Goal: Task Accomplishment & Management: Manage account settings

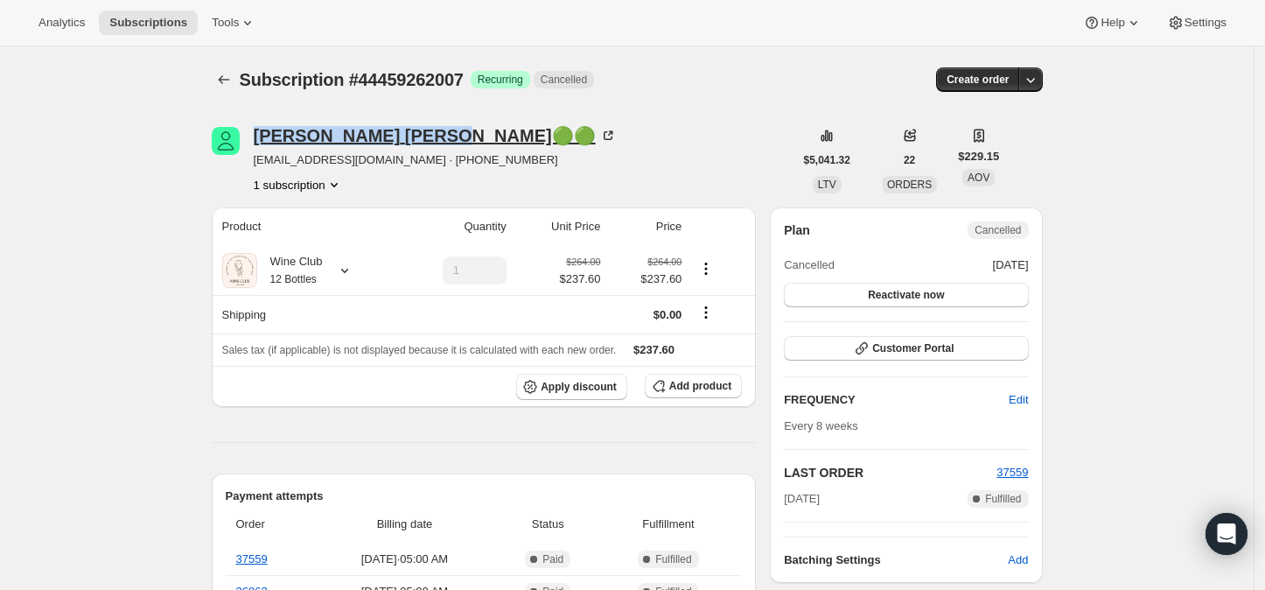
drag, startPoint x: 256, startPoint y: 135, endPoint x: 389, endPoint y: 135, distance: 132.1
click at [389, 135] on div "[PERSON_NAME]🟢🟢 [EMAIL_ADDRESS][DOMAIN_NAME] · [PHONE_NUMBER] 1 subscription" at bounding box center [503, 160] width 582 height 67
copy div "[PERSON_NAME]"
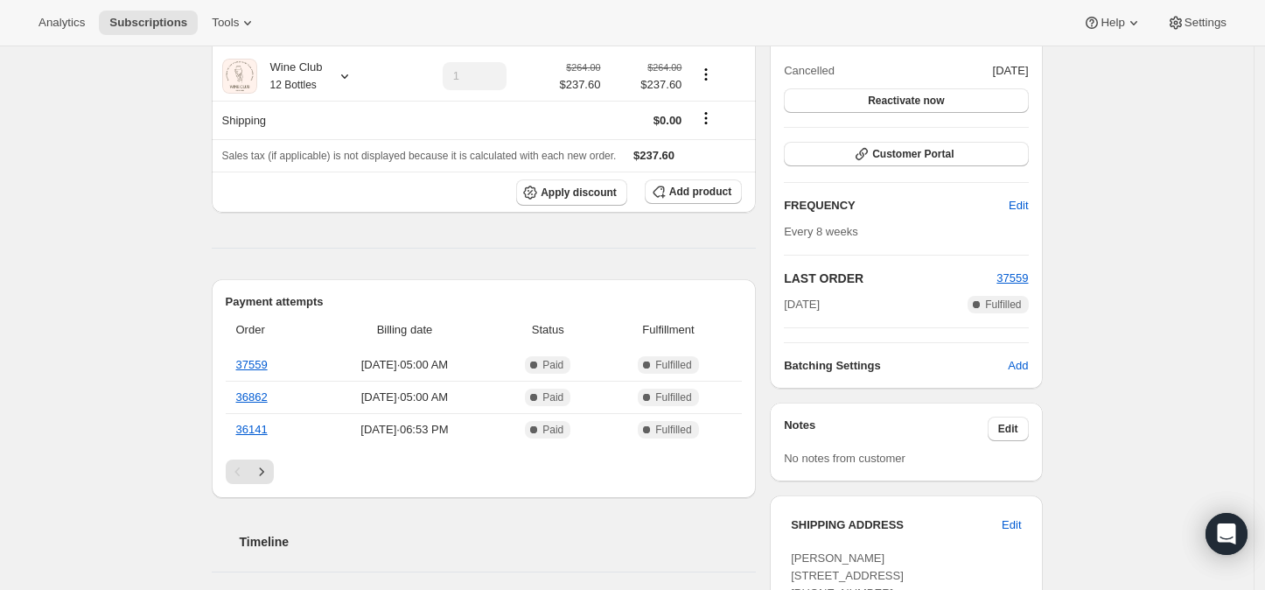
scroll to position [486, 0]
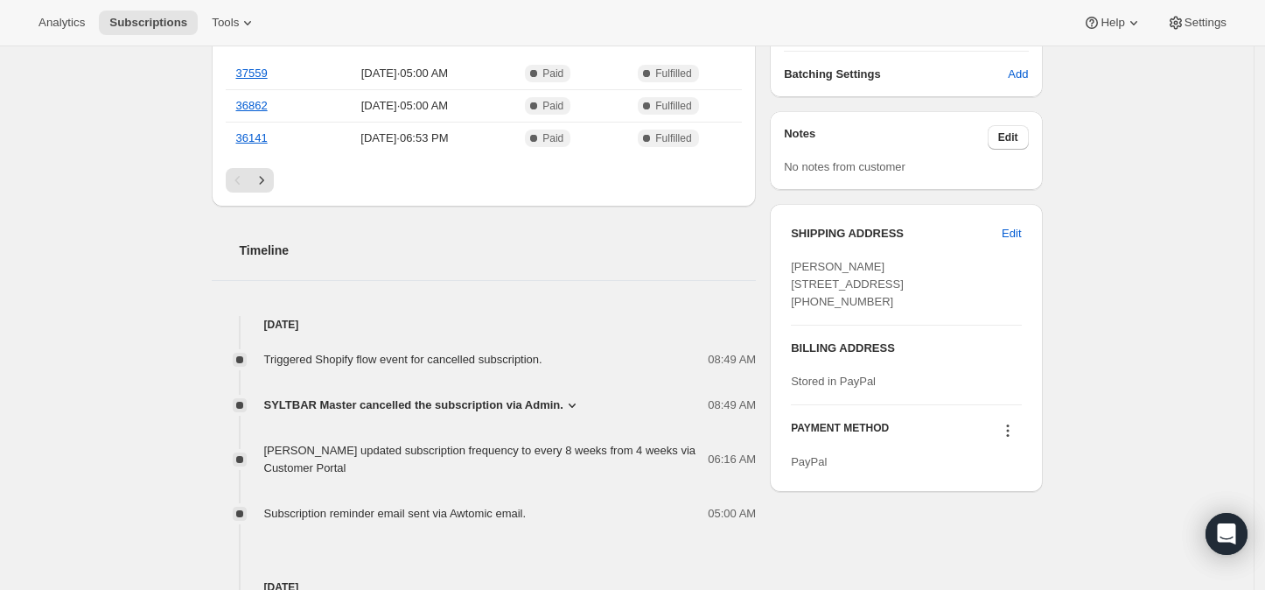
click at [569, 403] on icon at bounding box center [572, 405] width 7 height 4
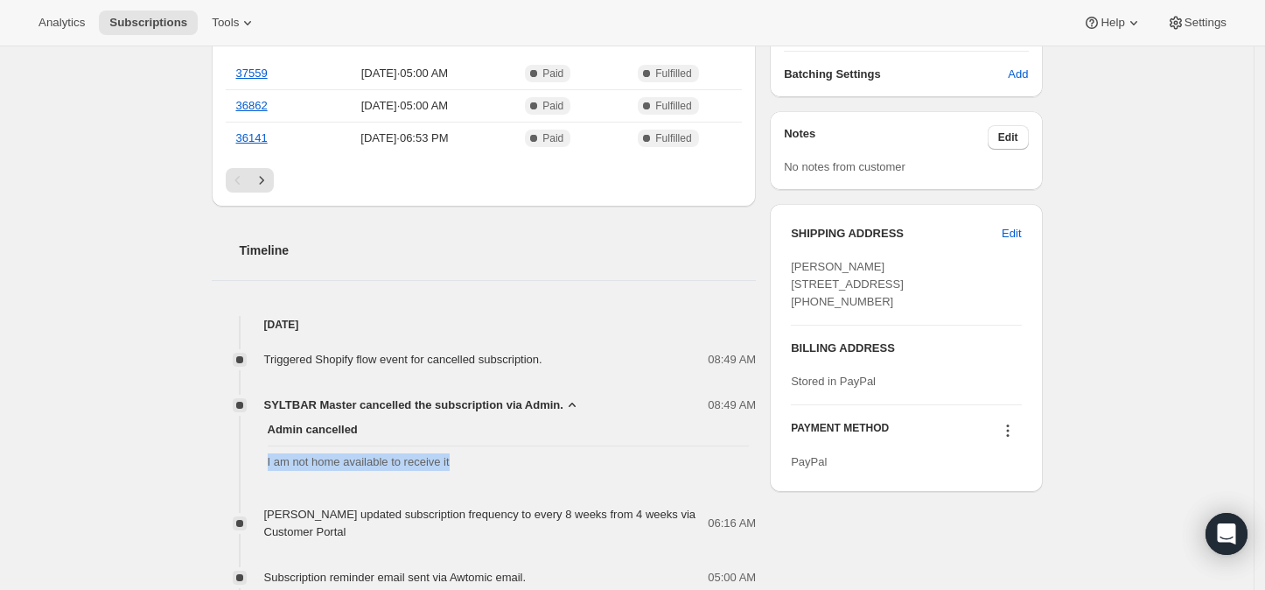
drag, startPoint x: 263, startPoint y: 459, endPoint x: 457, endPoint y: 466, distance: 193.6
click at [457, 466] on div "Admin cancelled I am not home available to receive it" at bounding box center [484, 446] width 545 height 64
copy span "I am not home available to receive it"
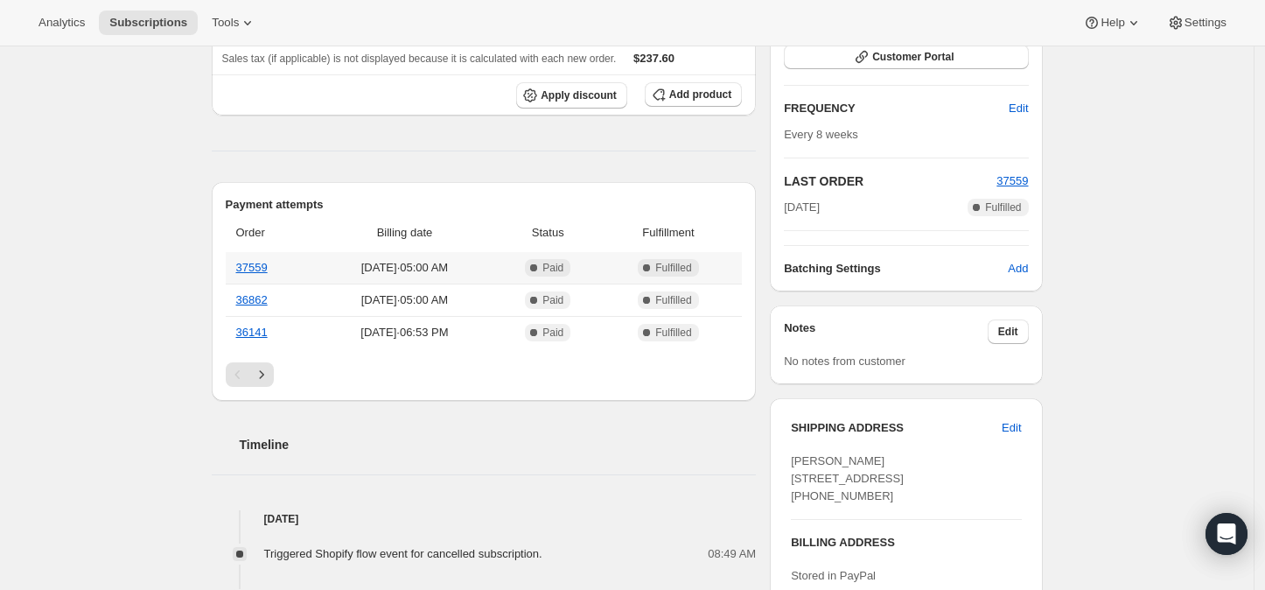
scroll to position [0, 0]
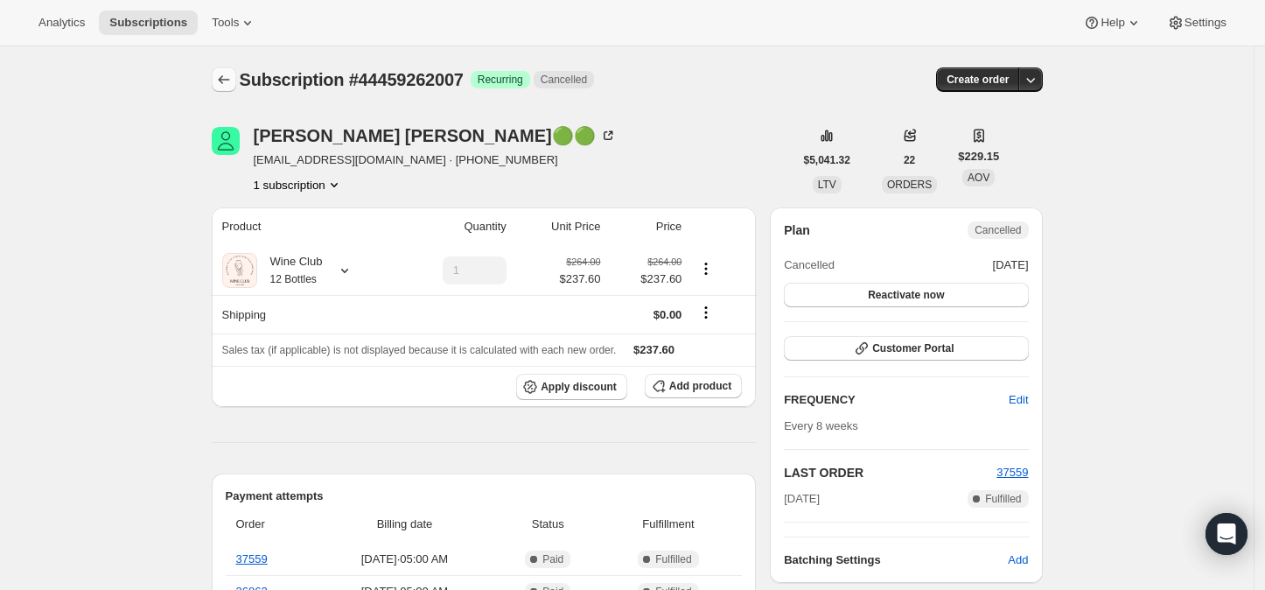
click at [229, 76] on icon "Subscriptions" at bounding box center [224, 80] width 18 height 18
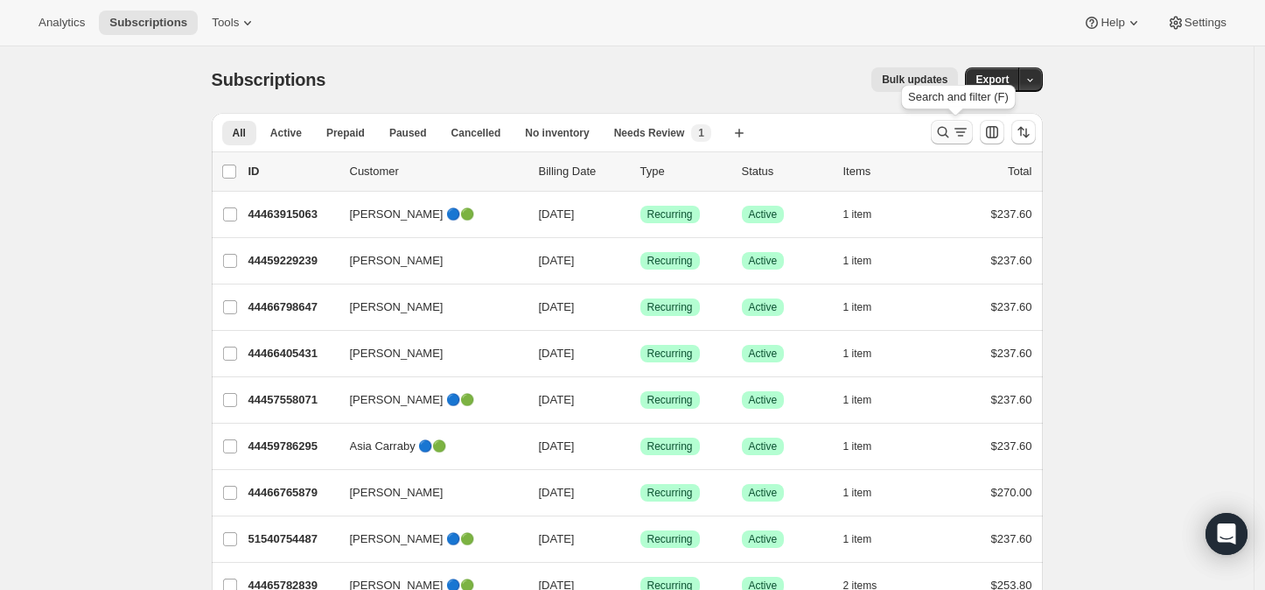
click at [943, 129] on icon "Search and filter results" at bounding box center [942, 132] width 11 height 11
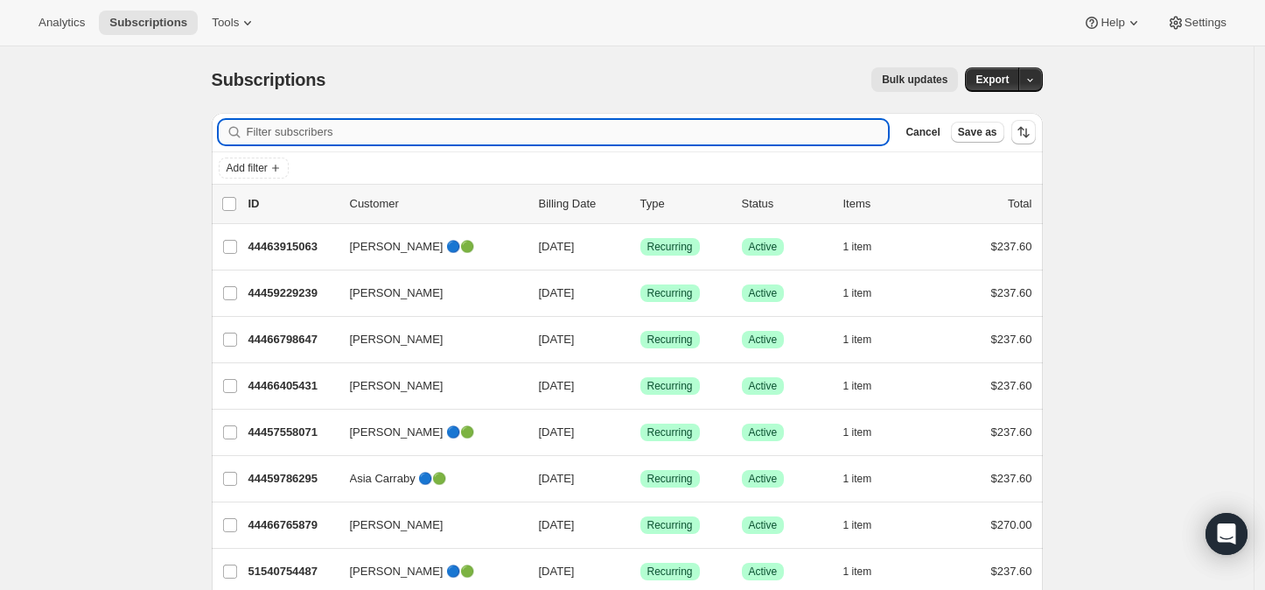
click at [294, 128] on input "Filter subscribers" at bounding box center [568, 132] width 642 height 25
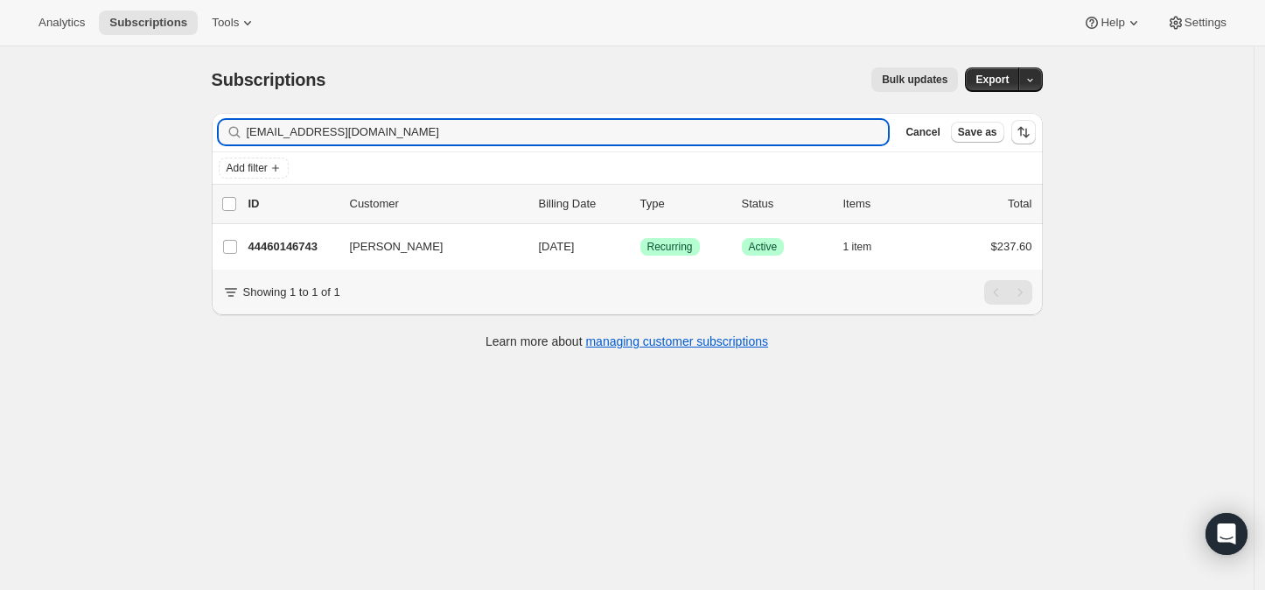
type input "[EMAIL_ADDRESS][DOMAIN_NAME]"
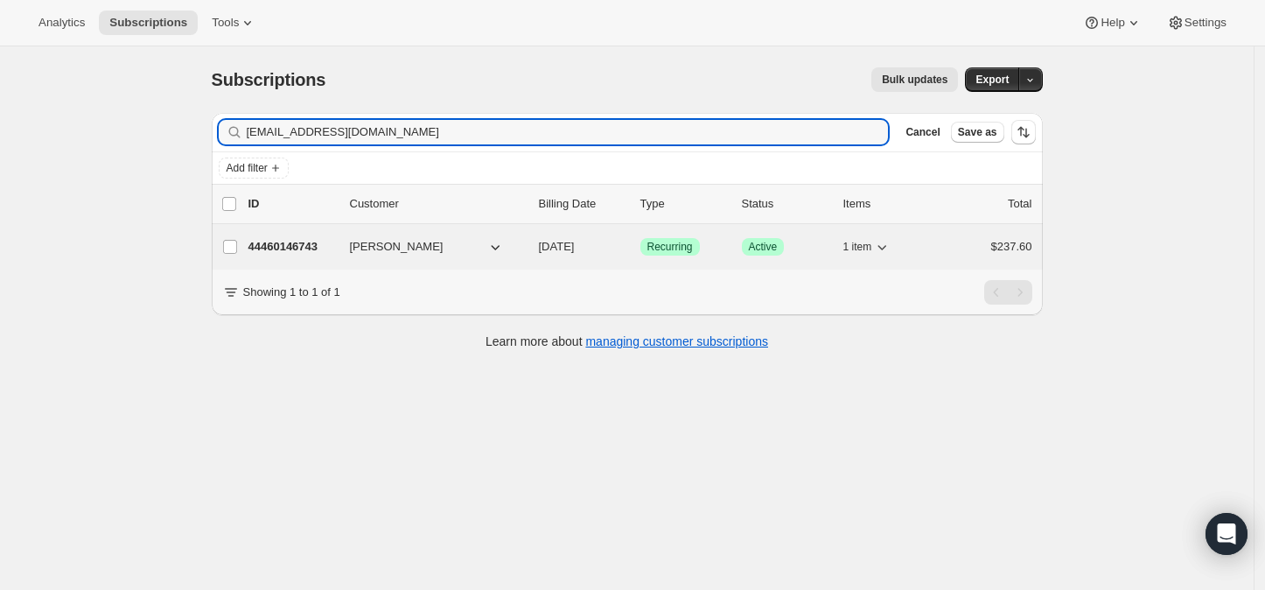
click at [304, 240] on p "44460146743" at bounding box center [293, 247] width 88 height 18
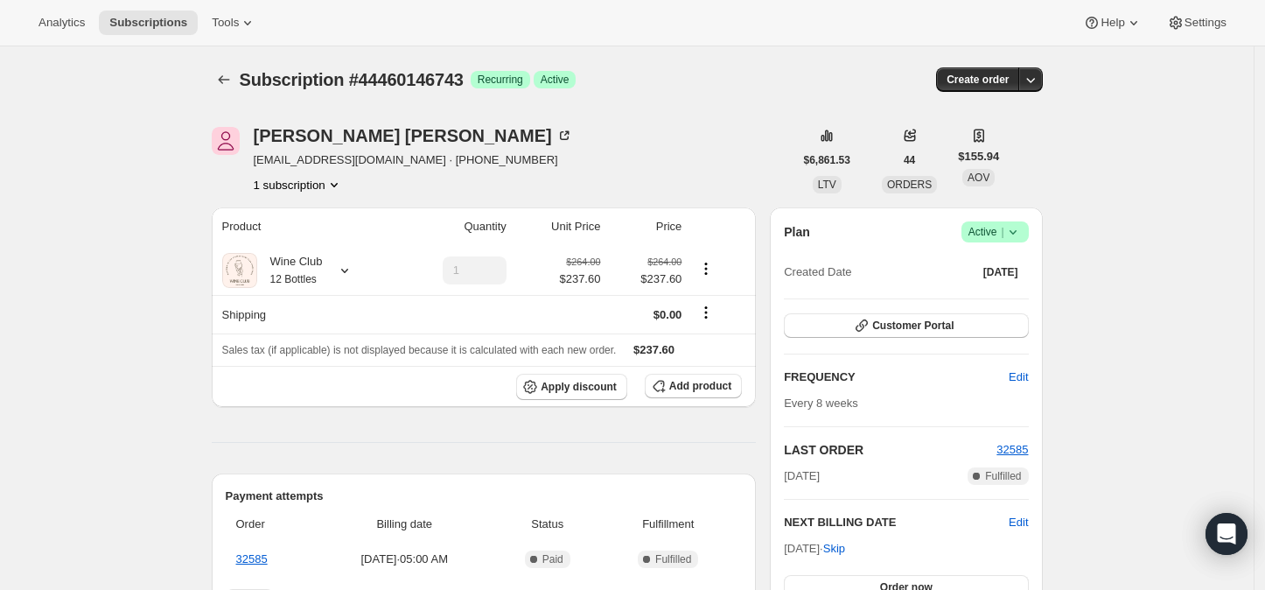
click at [1017, 226] on icon at bounding box center [1014, 232] width 18 height 18
click at [989, 296] on span "Cancel subscription" at bounding box center [1001, 295] width 99 height 13
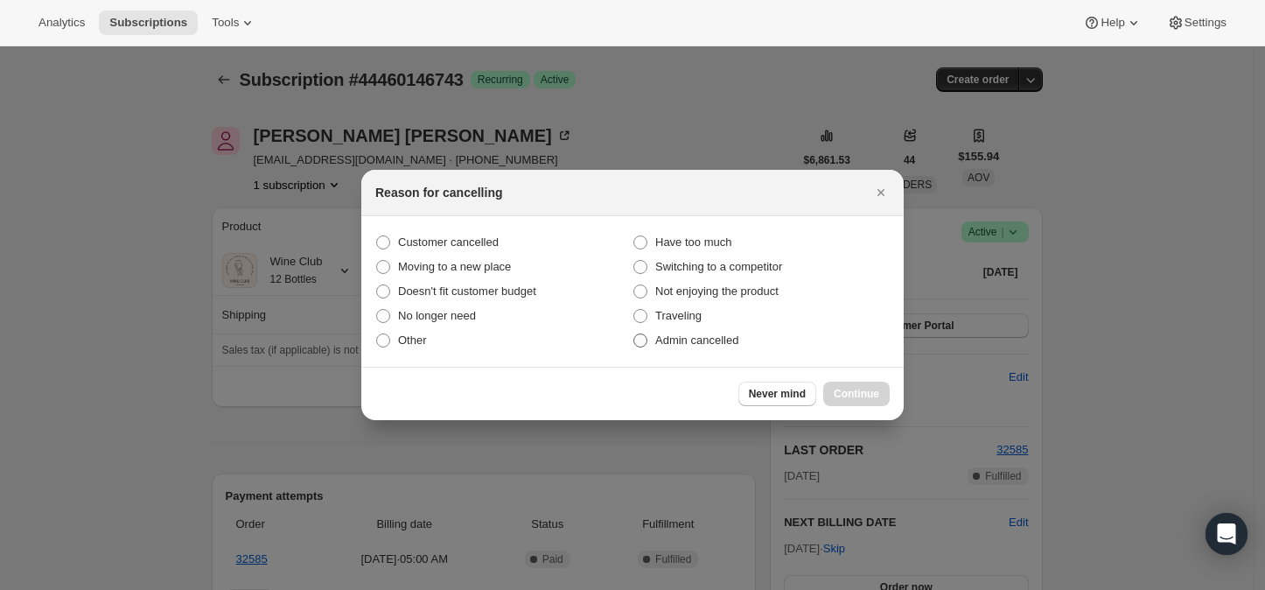
click at [634, 339] on span ":rp7:" at bounding box center [641, 340] width 14 height 14
click at [634, 334] on input "Admin cancelled" at bounding box center [634, 333] width 1 height 1
radio input "true"
click at [854, 396] on span "Continue" at bounding box center [857, 394] width 46 height 14
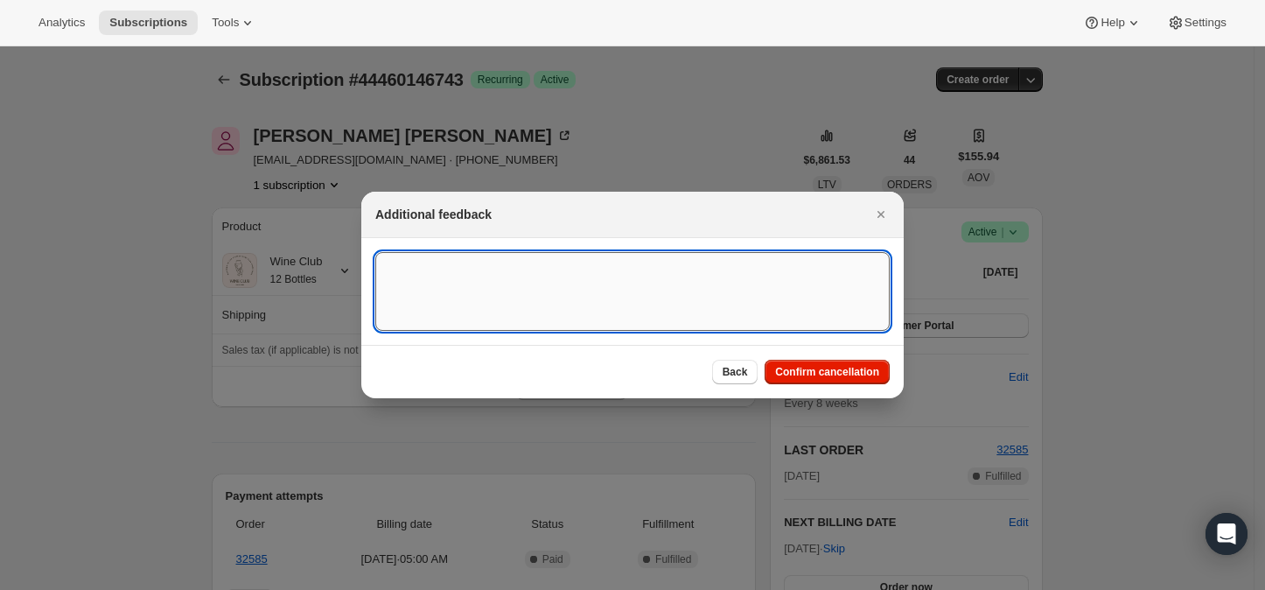
click at [391, 266] on textarea ":rp7:" at bounding box center [632, 291] width 515 height 79
paste textarea "My son in law owns a liquor store that carries syltbar now. I will get my cases…"
click at [396, 311] on textarea "My son in law owns a liquor store that carries syltbar now. I will get my cases…" at bounding box center [632, 291] width 515 height 79
paste textarea "Wonderful World of Wines in [GEOGRAPHIC_DATA] [GEOGRAPHIC_DATA]."
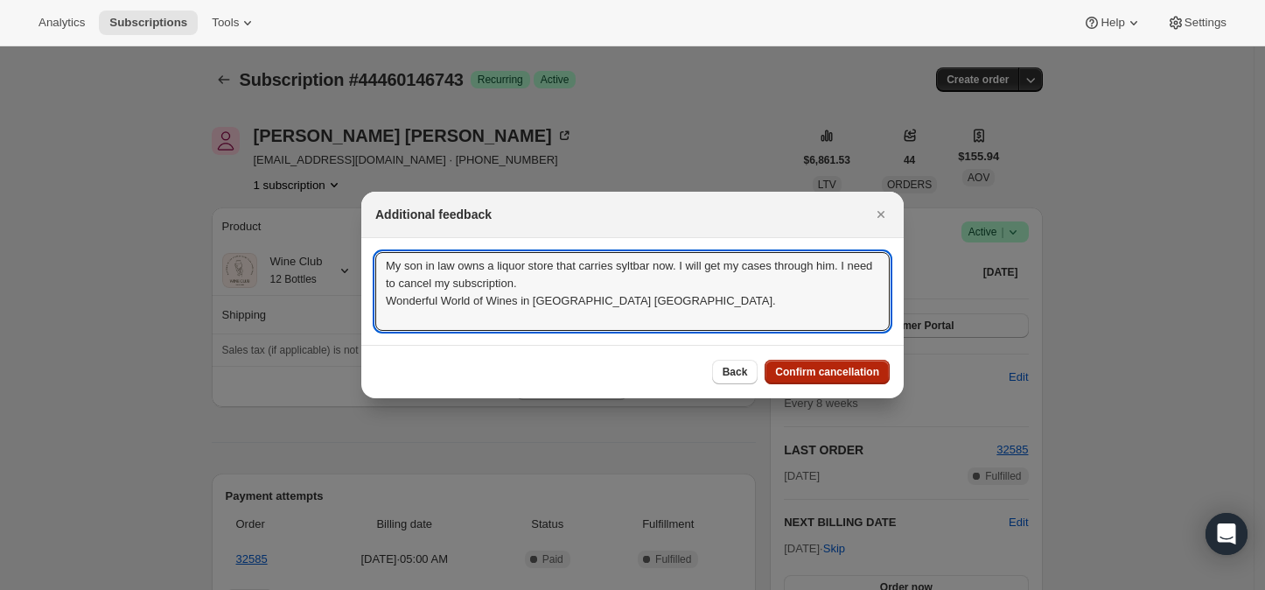
type textarea "My son in law owns a liquor store that carries syltbar now. I will get my cases…"
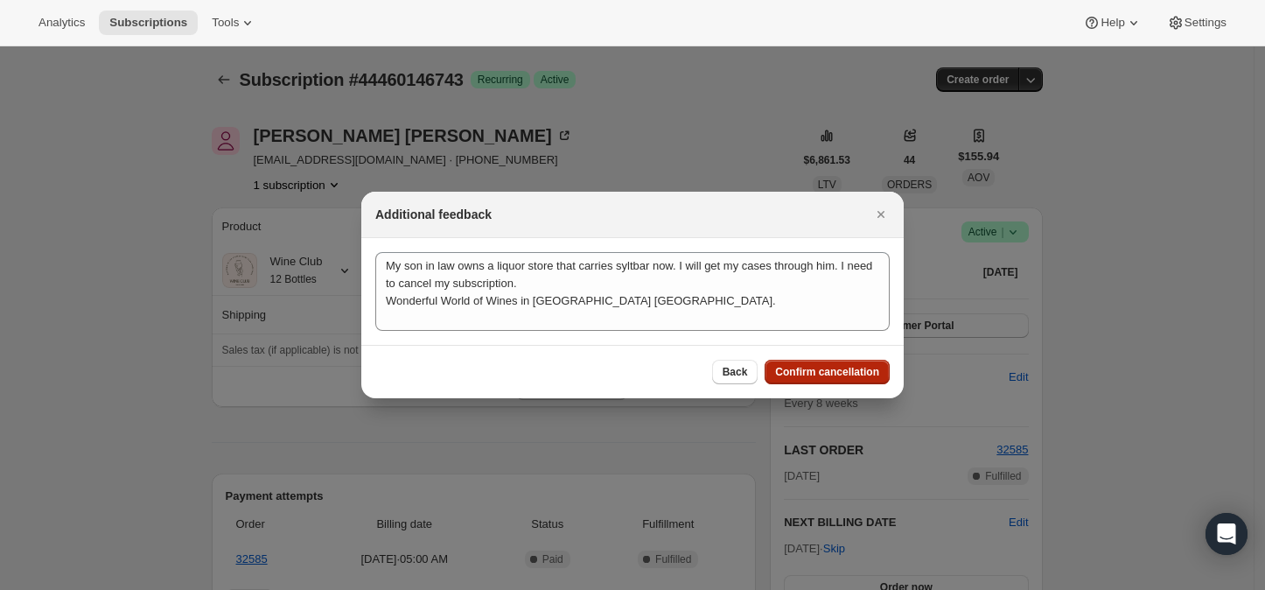
click at [812, 378] on button "Confirm cancellation" at bounding box center [827, 372] width 125 height 25
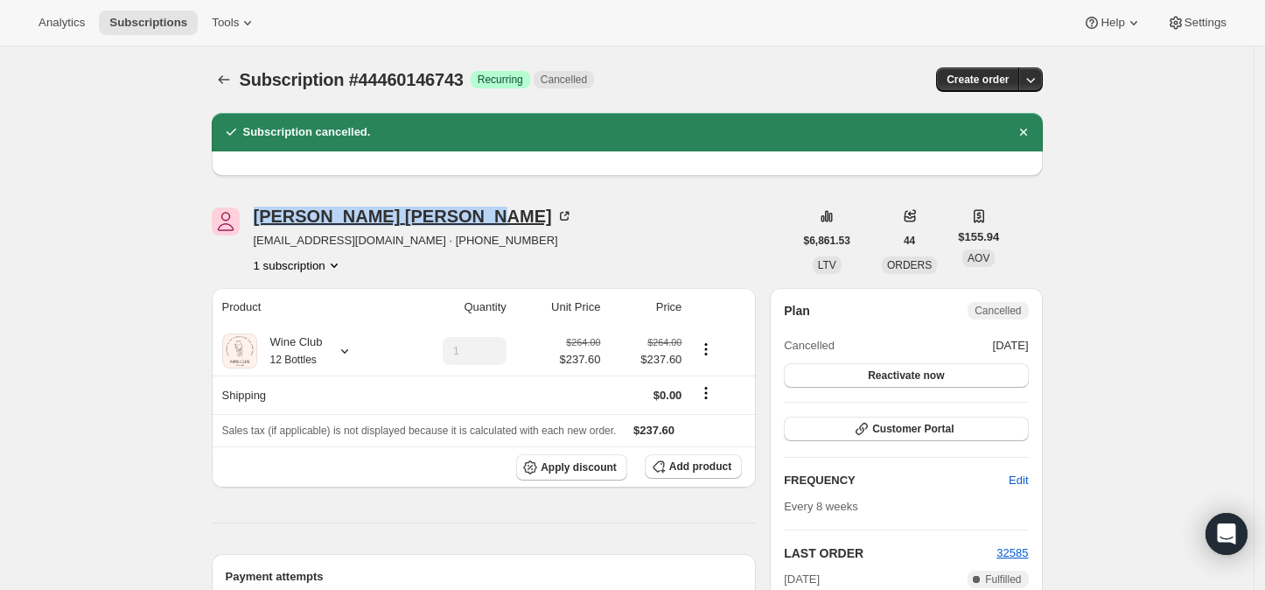
drag, startPoint x: 255, startPoint y: 214, endPoint x: 385, endPoint y: 210, distance: 130.5
click at [385, 210] on div "[PERSON_NAME] [EMAIL_ADDRESS][DOMAIN_NAME] · [PHONE_NUMBER] 1 subscription" at bounding box center [503, 240] width 582 height 67
copy div "[PERSON_NAME]"
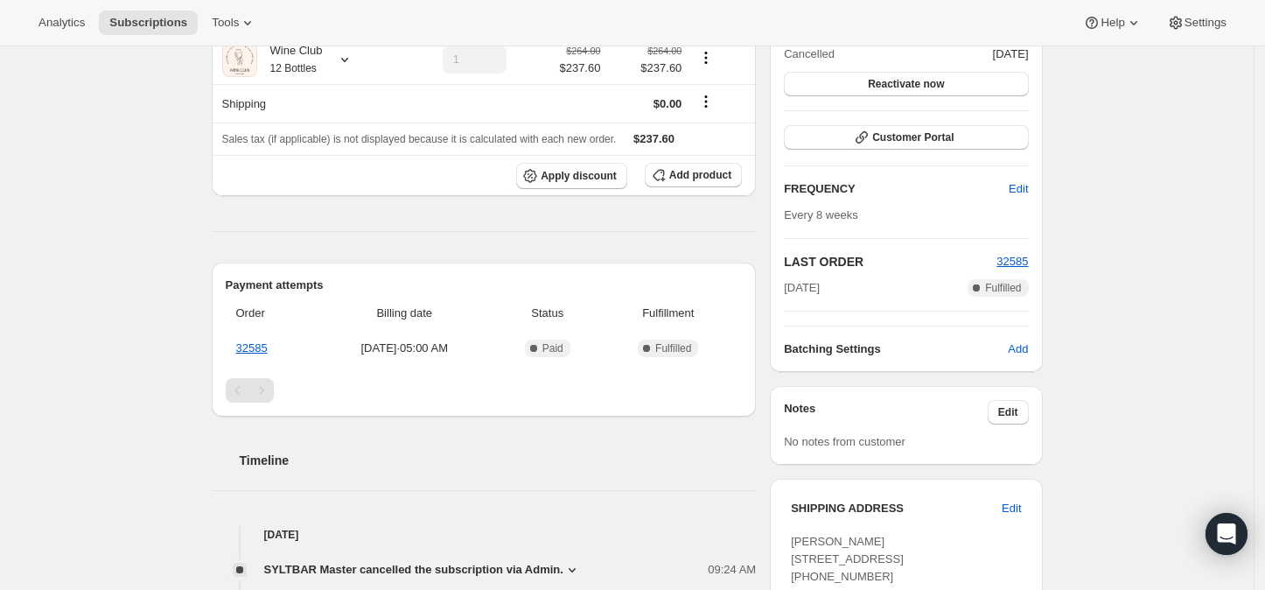
scroll to position [486, 0]
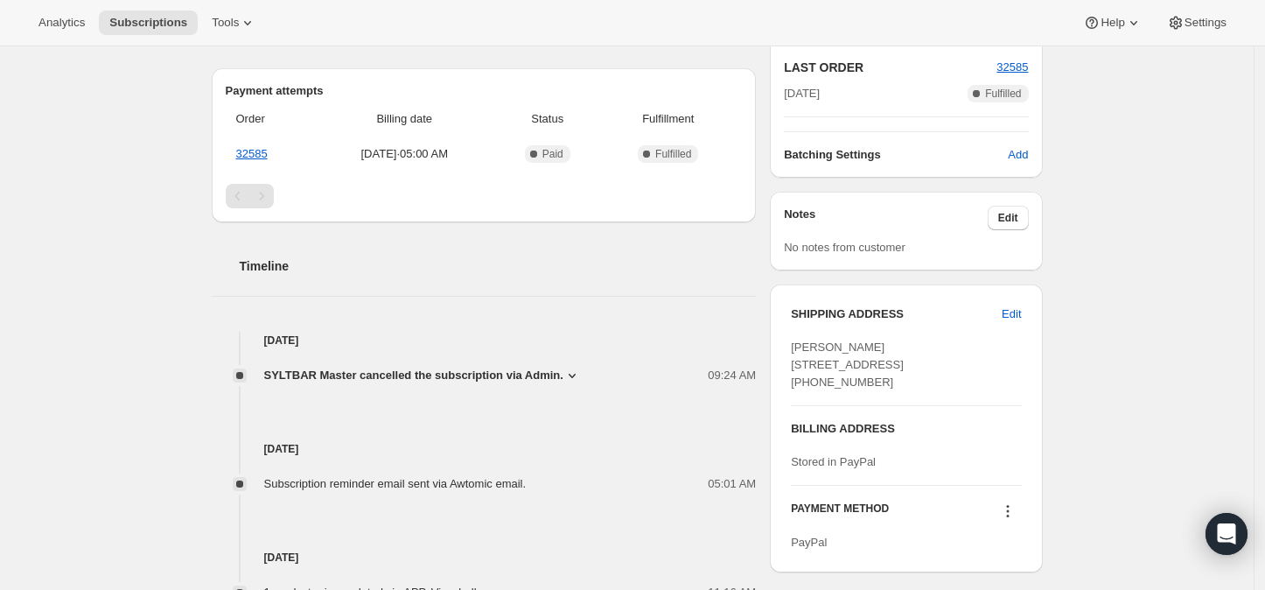
click at [565, 378] on icon at bounding box center [573, 376] width 18 height 18
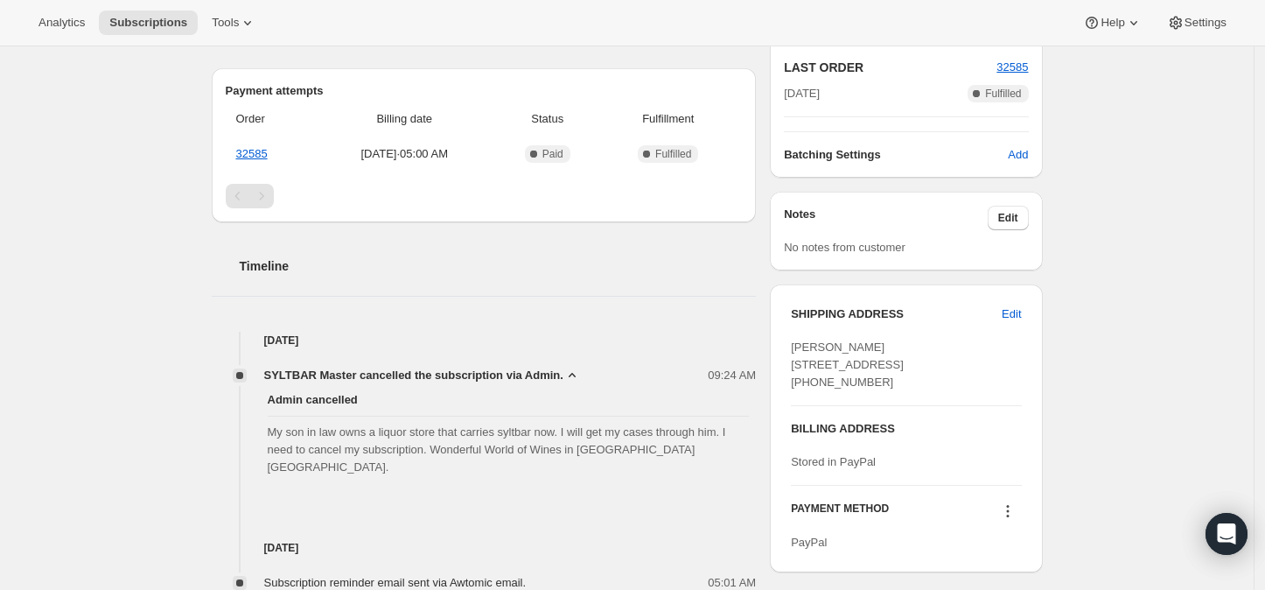
drag, startPoint x: 264, startPoint y: 432, endPoint x: 690, endPoint y: 462, distance: 426.4
click at [601, 483] on div "[DATE] Subscription reminder email sent via Awtomic email. 05:01 AM" at bounding box center [484, 537] width 545 height 109
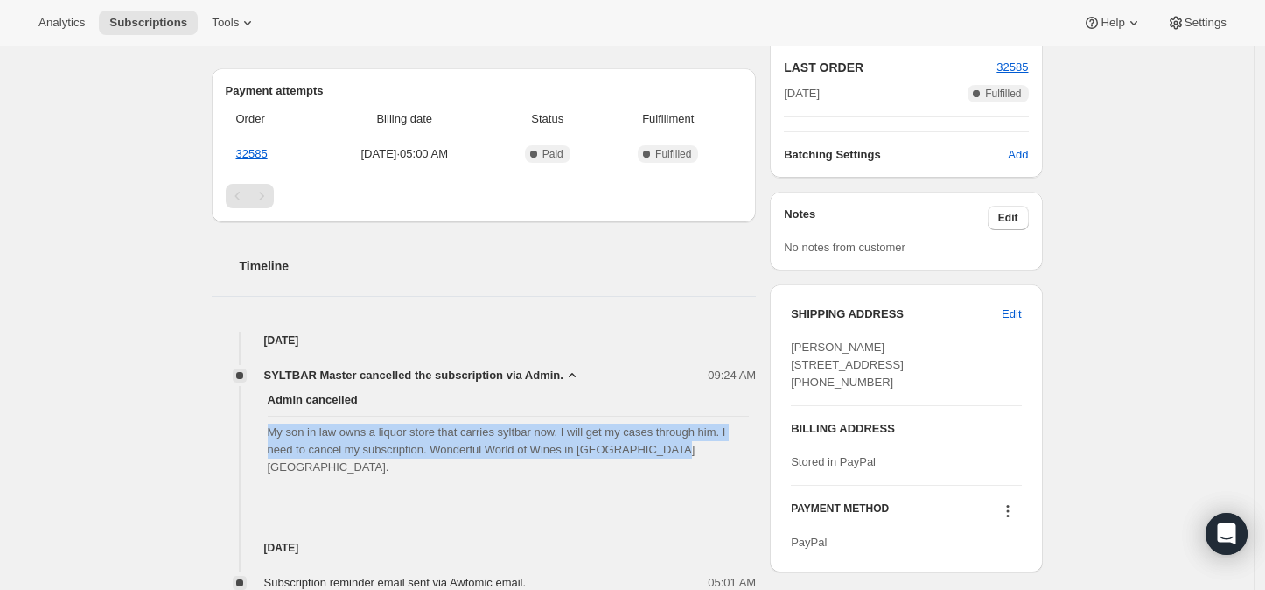
drag, startPoint x: 273, startPoint y: 427, endPoint x: 693, endPoint y: 449, distance: 420.6
click at [693, 449] on span "My son in law owns a liquor store that carries syltbar now. I will get my cases…" at bounding box center [509, 450] width 482 height 53
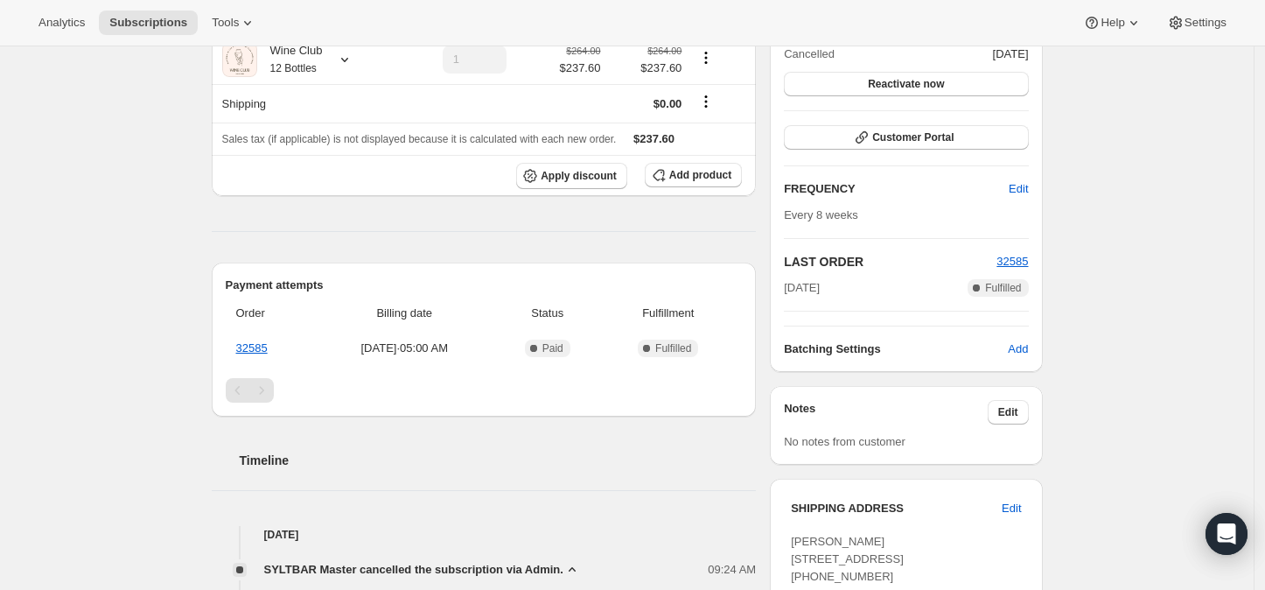
scroll to position [194, 0]
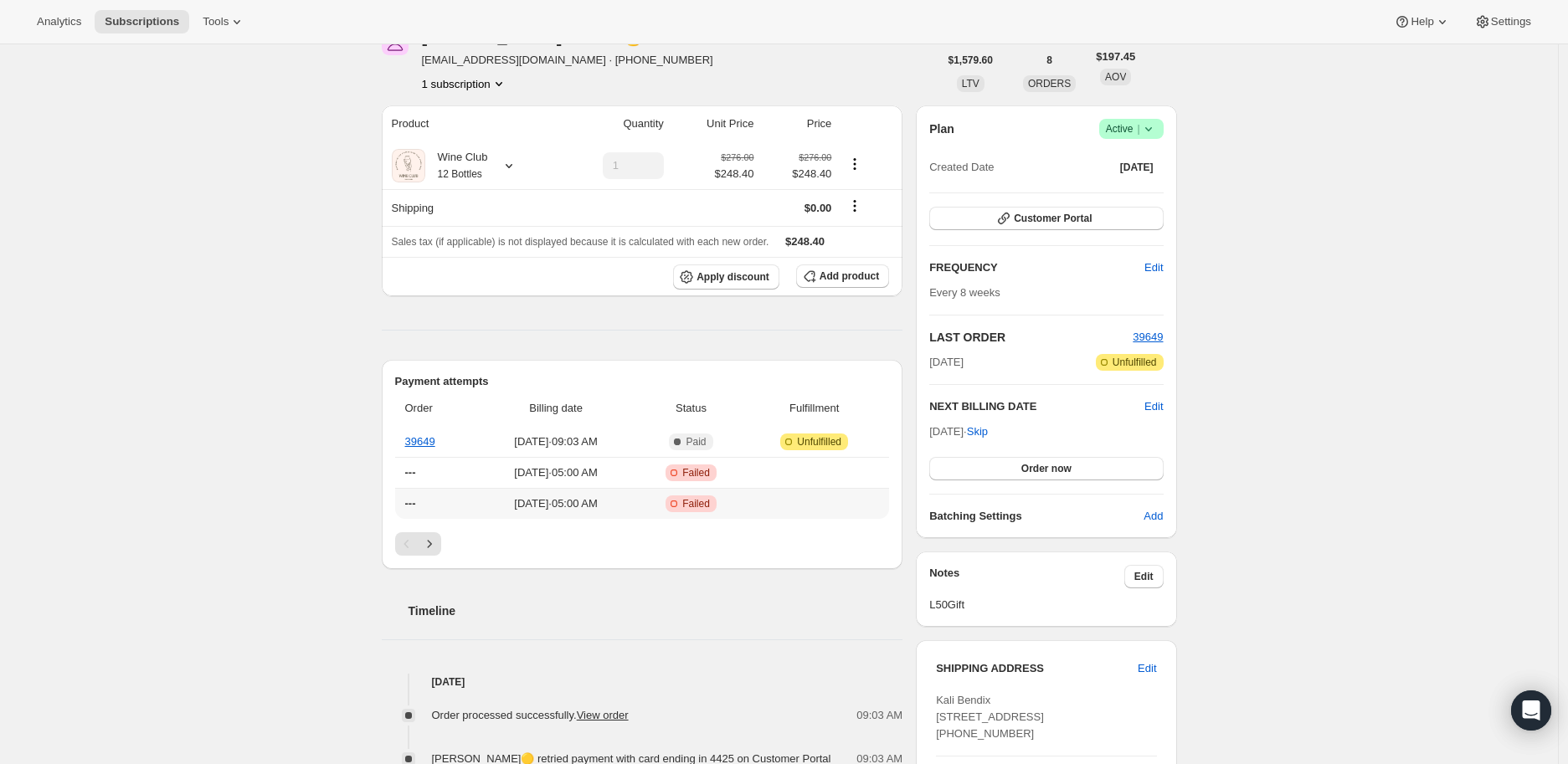
scroll to position [186, 0]
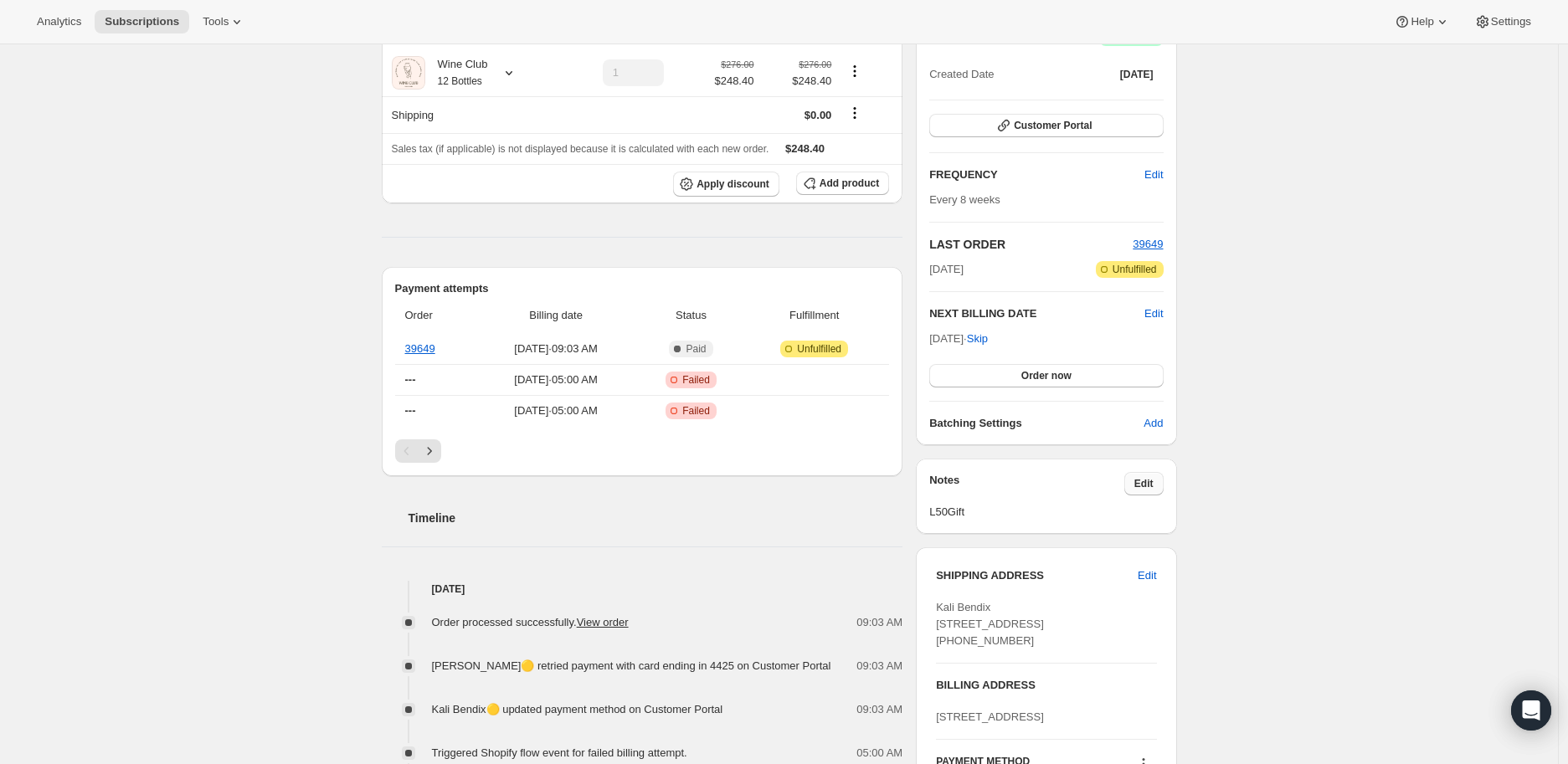
click at [1132, 479] on button "Edit" at bounding box center [1143, 484] width 39 height 24
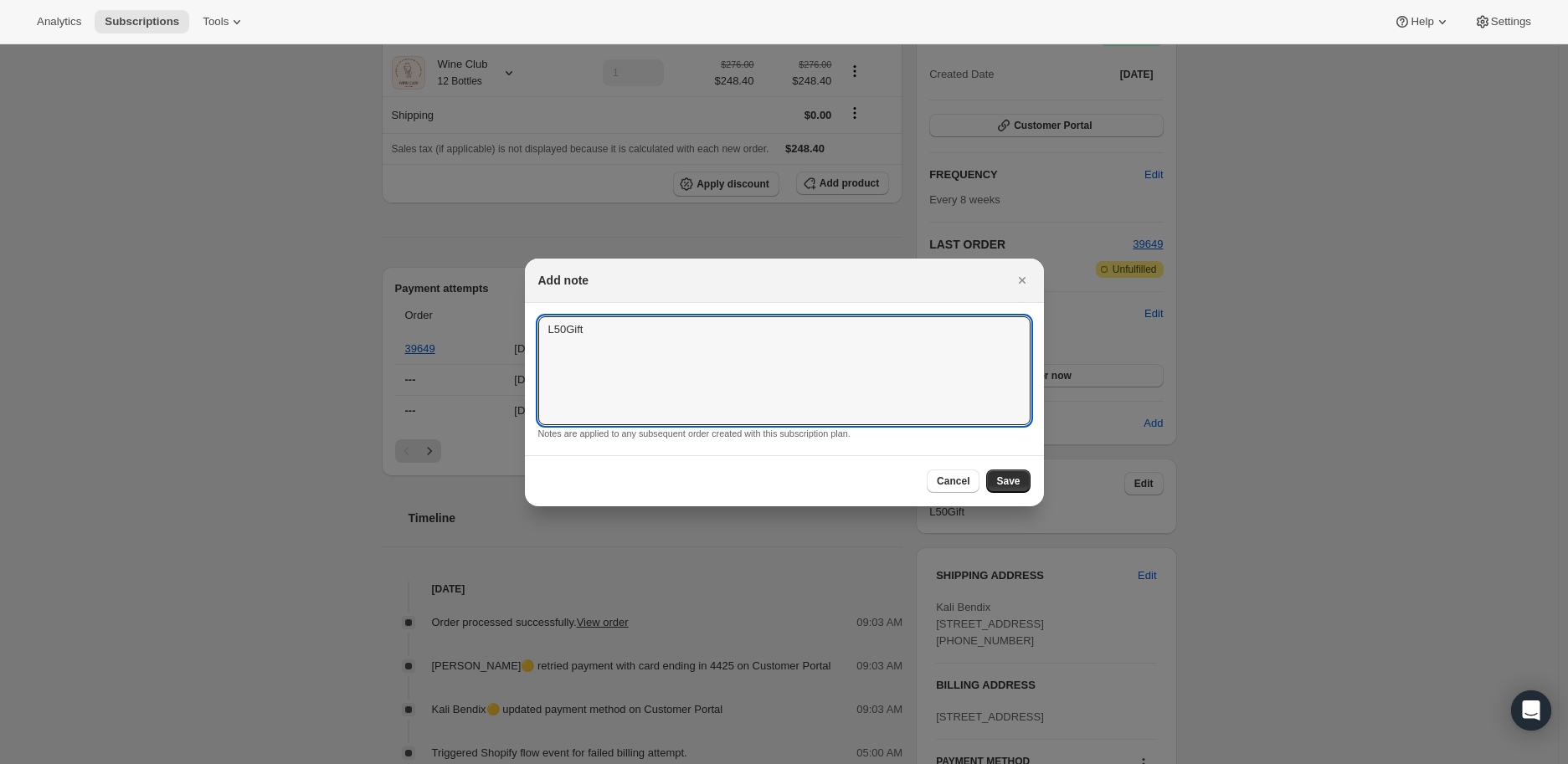
drag, startPoint x: 600, startPoint y: 332, endPoint x: 521, endPoint y: 332, distance: 79.0
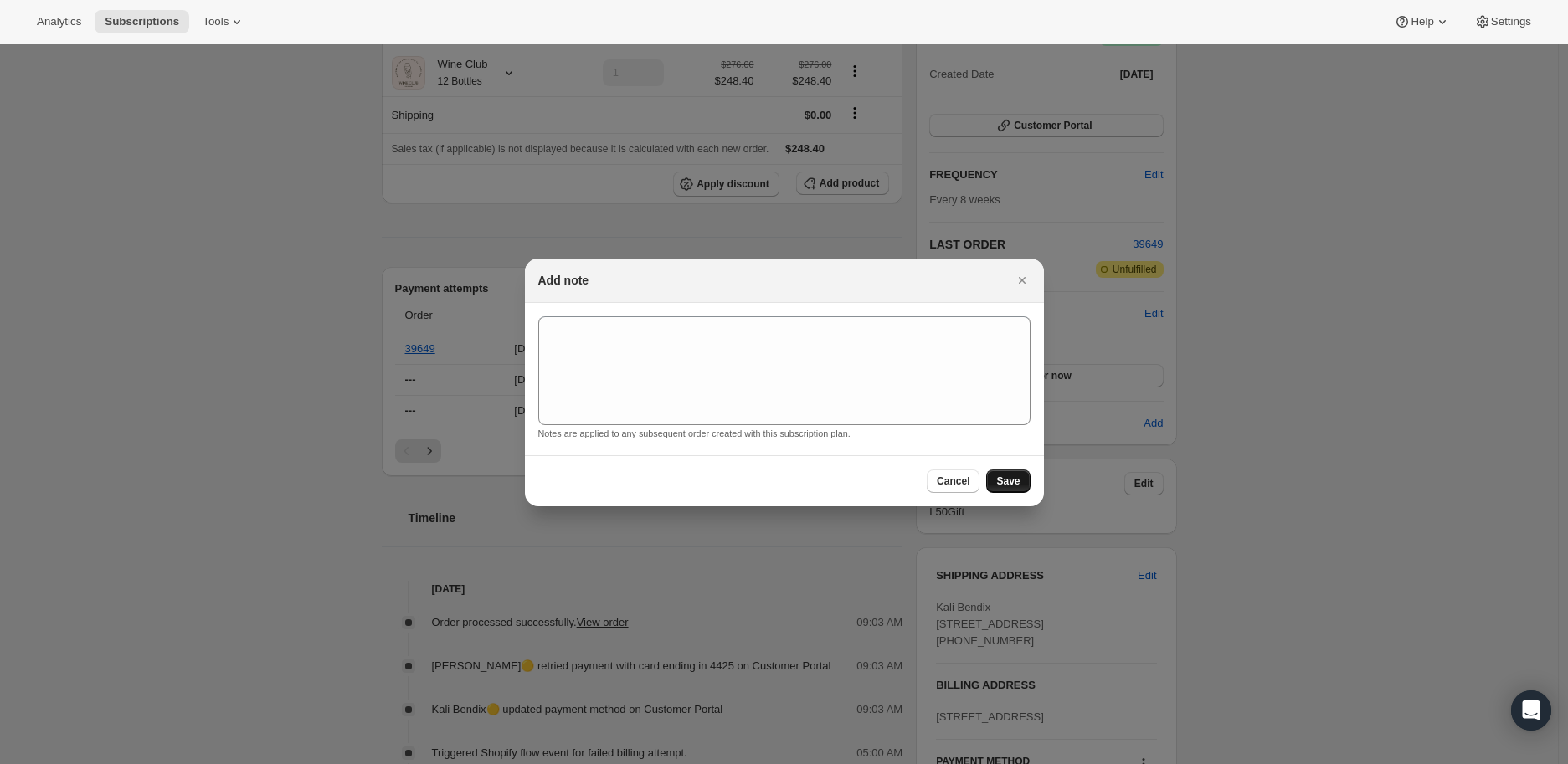
click at [1009, 477] on span "Save" at bounding box center [1007, 481] width 24 height 13
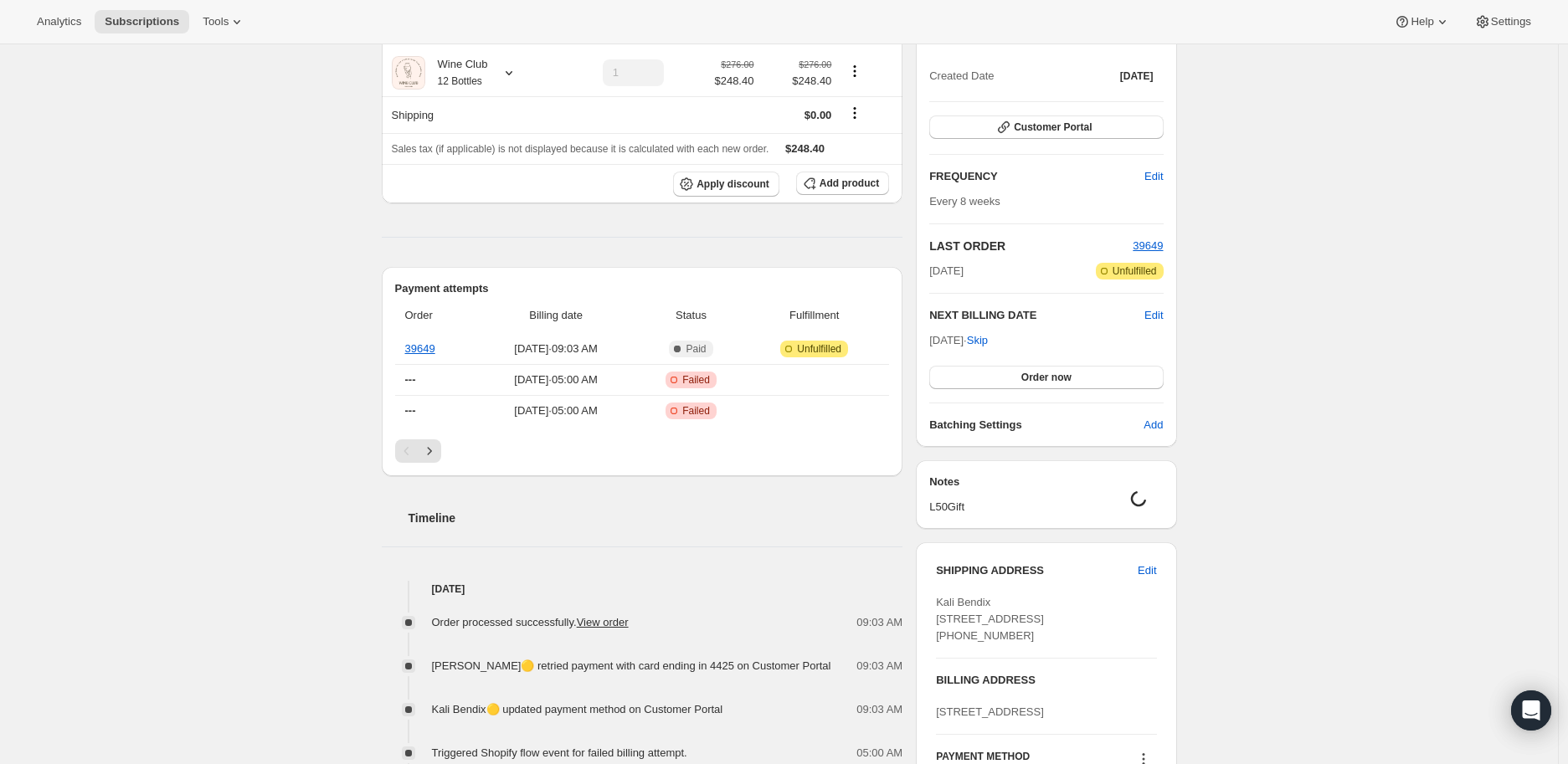
scroll to position [0, 0]
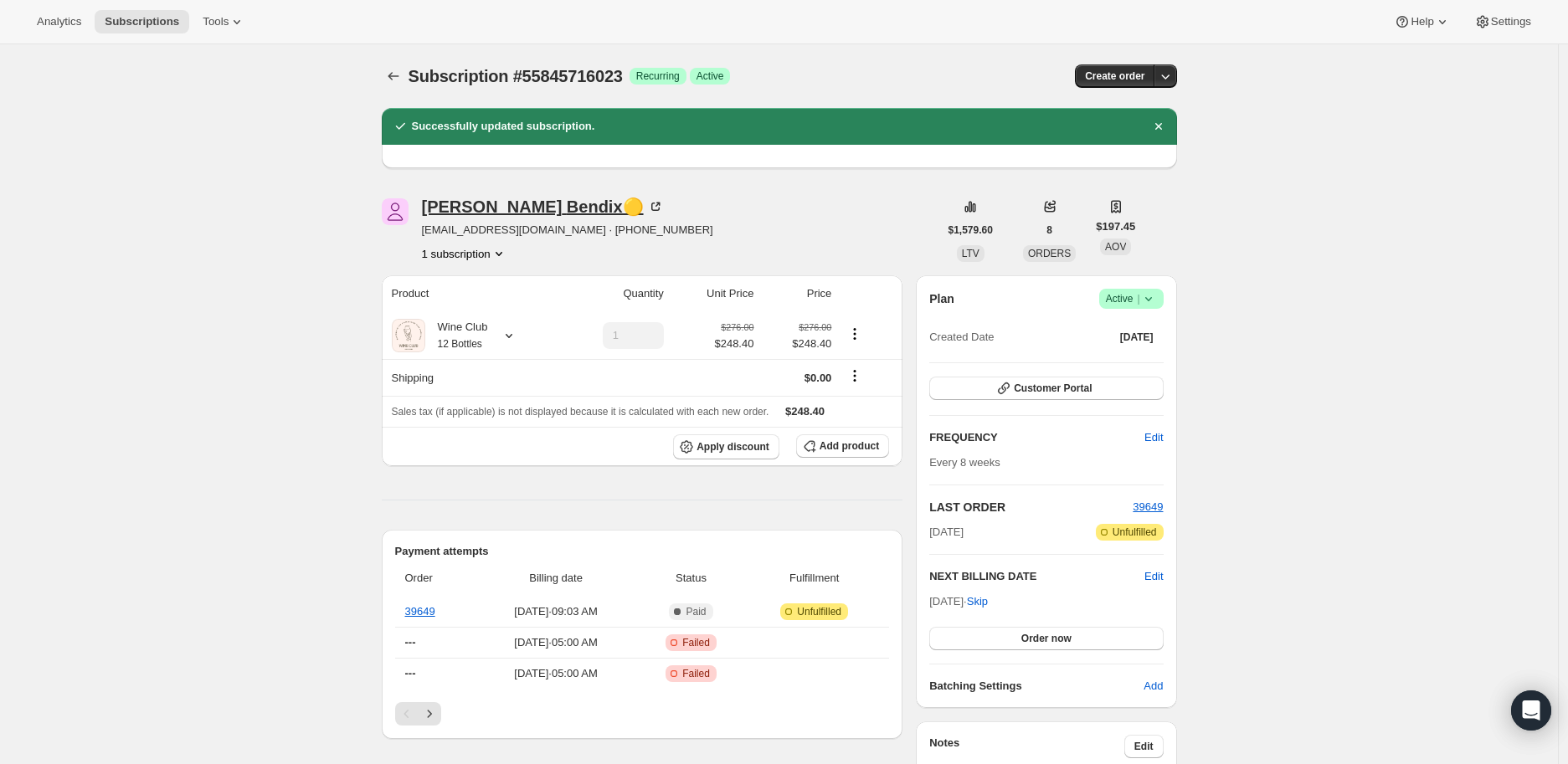
click at [647, 201] on icon at bounding box center [655, 207] width 17 height 17
click at [396, 74] on icon "Subscriptions" at bounding box center [392, 76] width 11 height 9
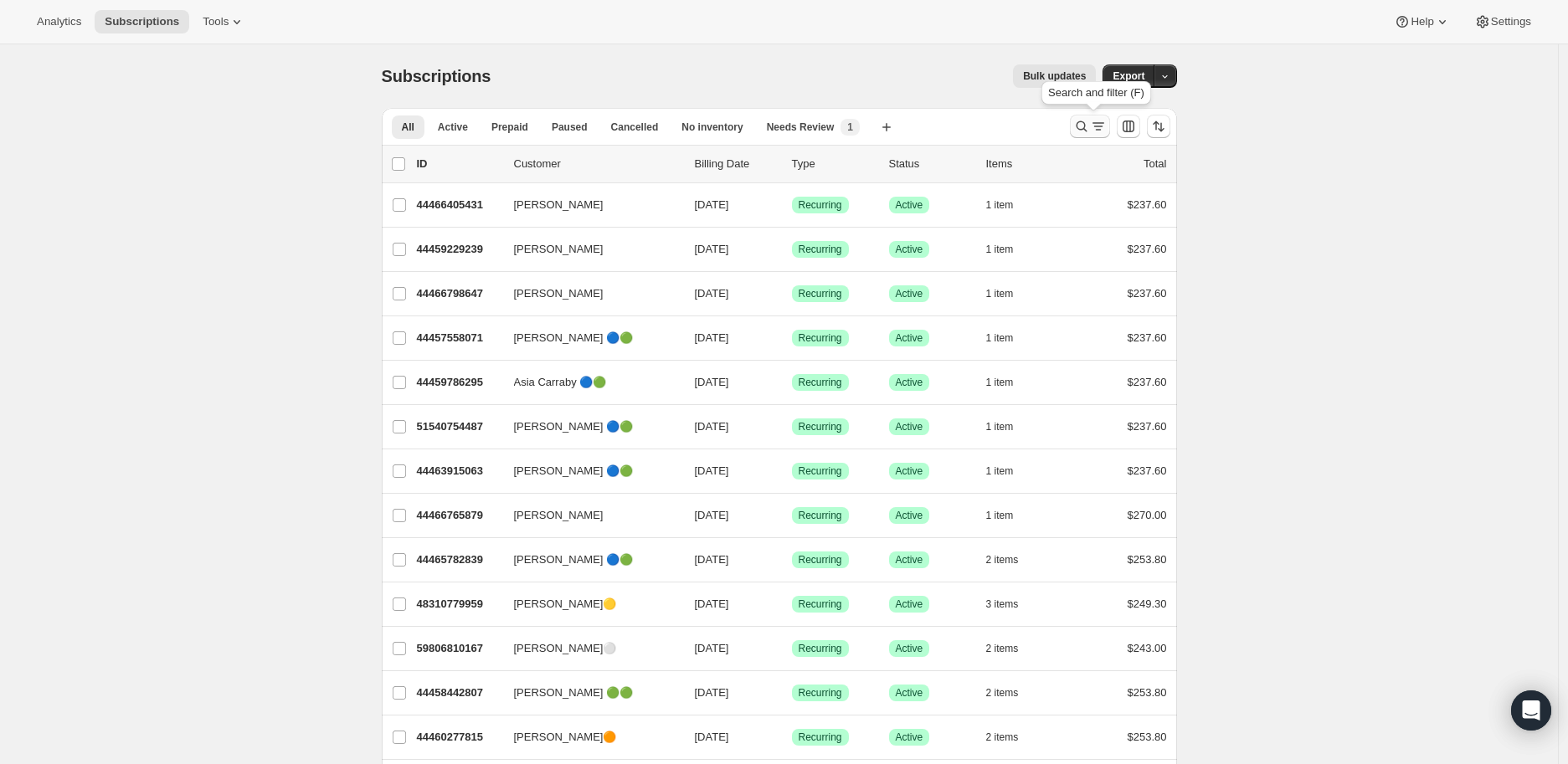
click at [1078, 124] on icon "Search and filter results" at bounding box center [1082, 126] width 17 height 17
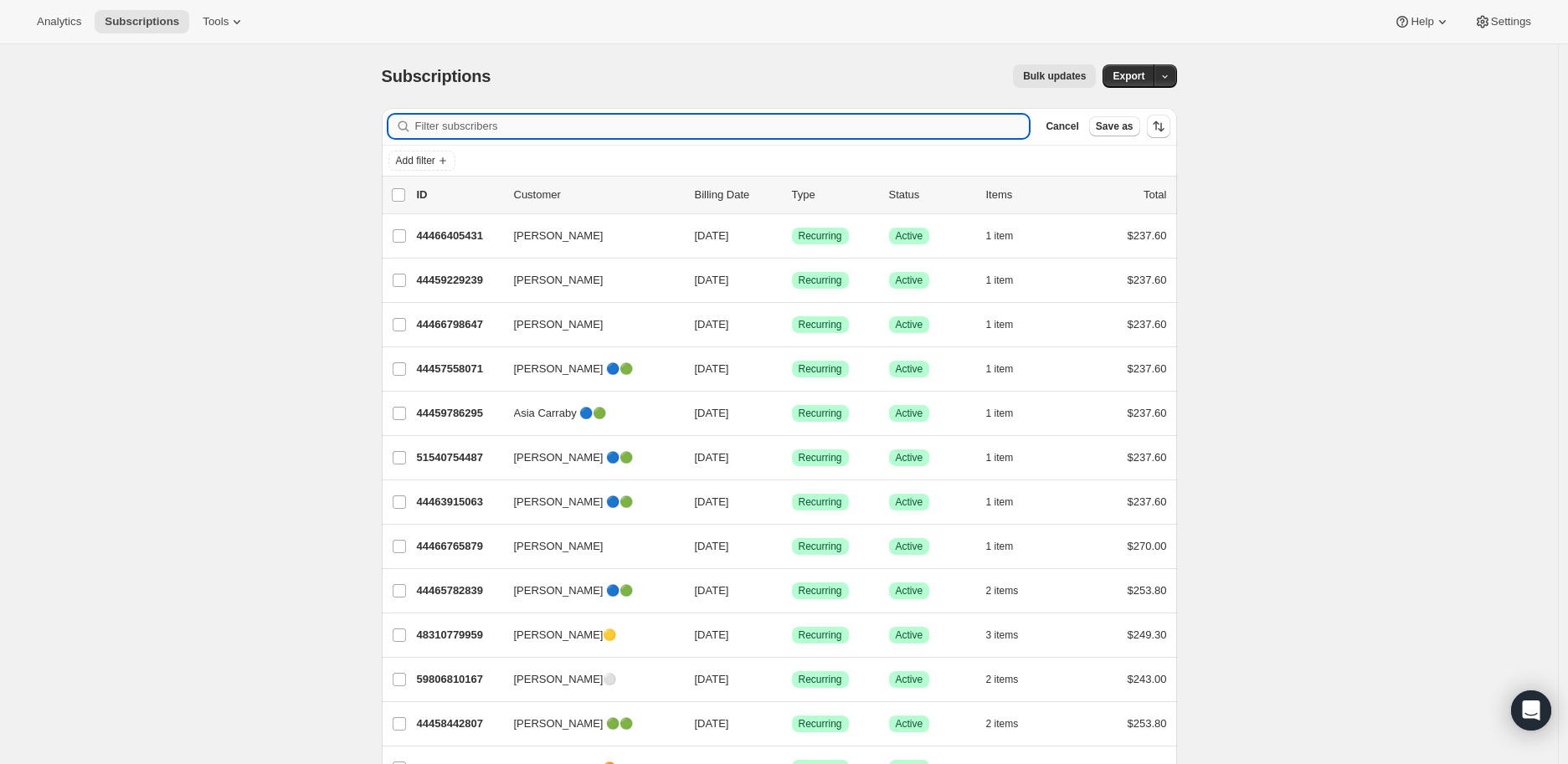
click at [470, 127] on input "Filter subscribers" at bounding box center [722, 126] width 614 height 24
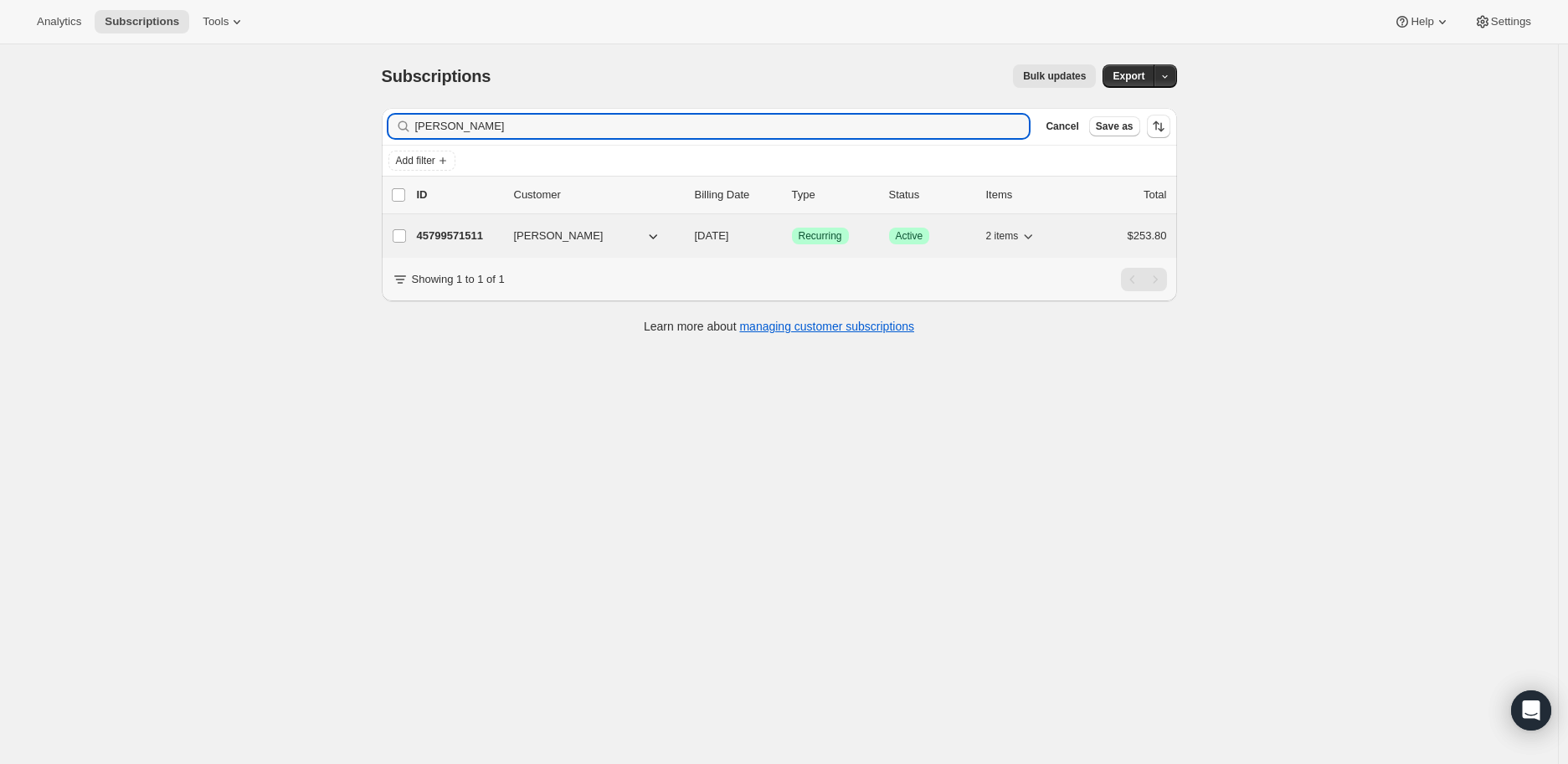
type input "Mandy Hooker"
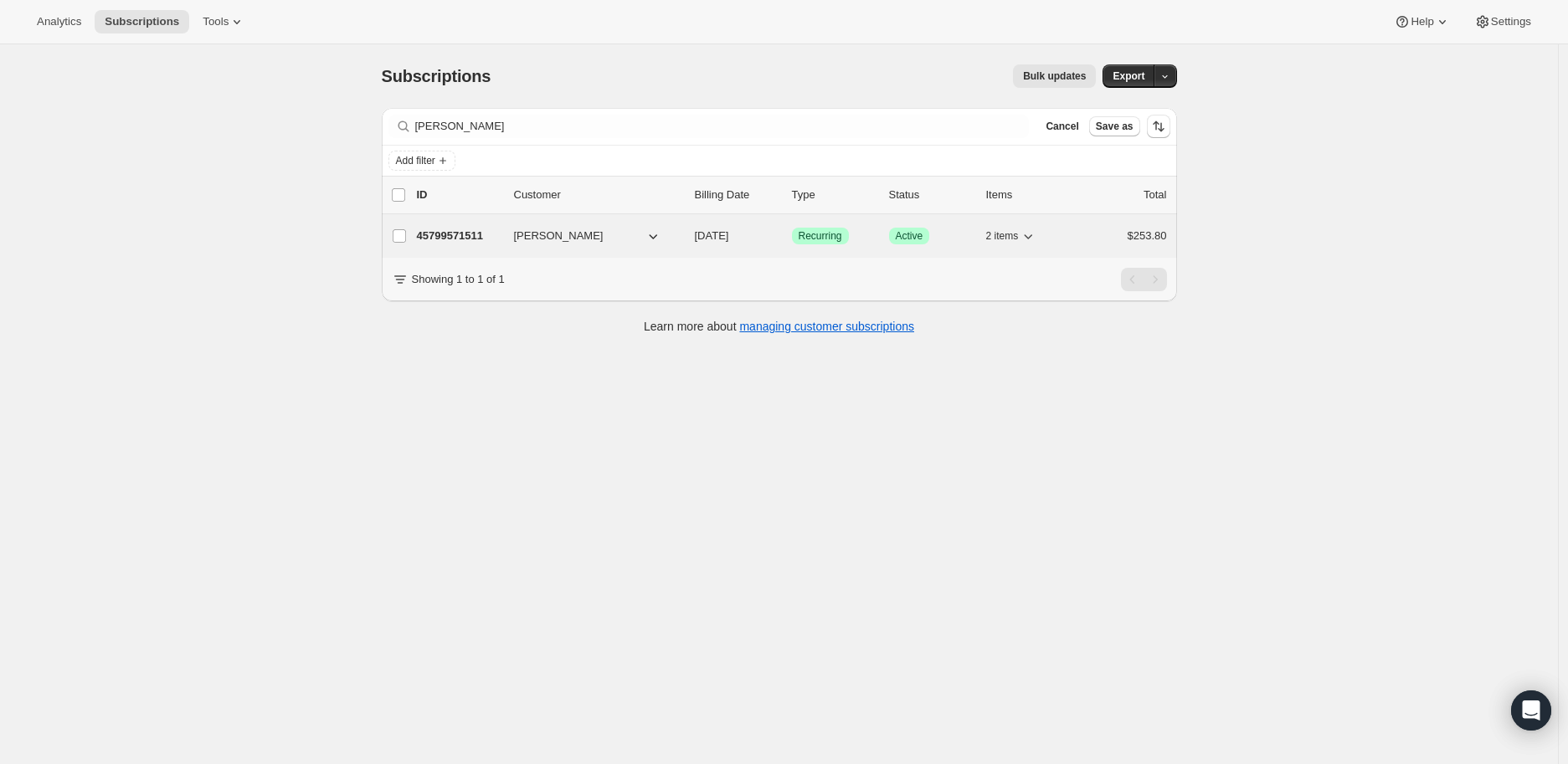
click at [462, 230] on p "45799571511" at bounding box center [459, 236] width 84 height 17
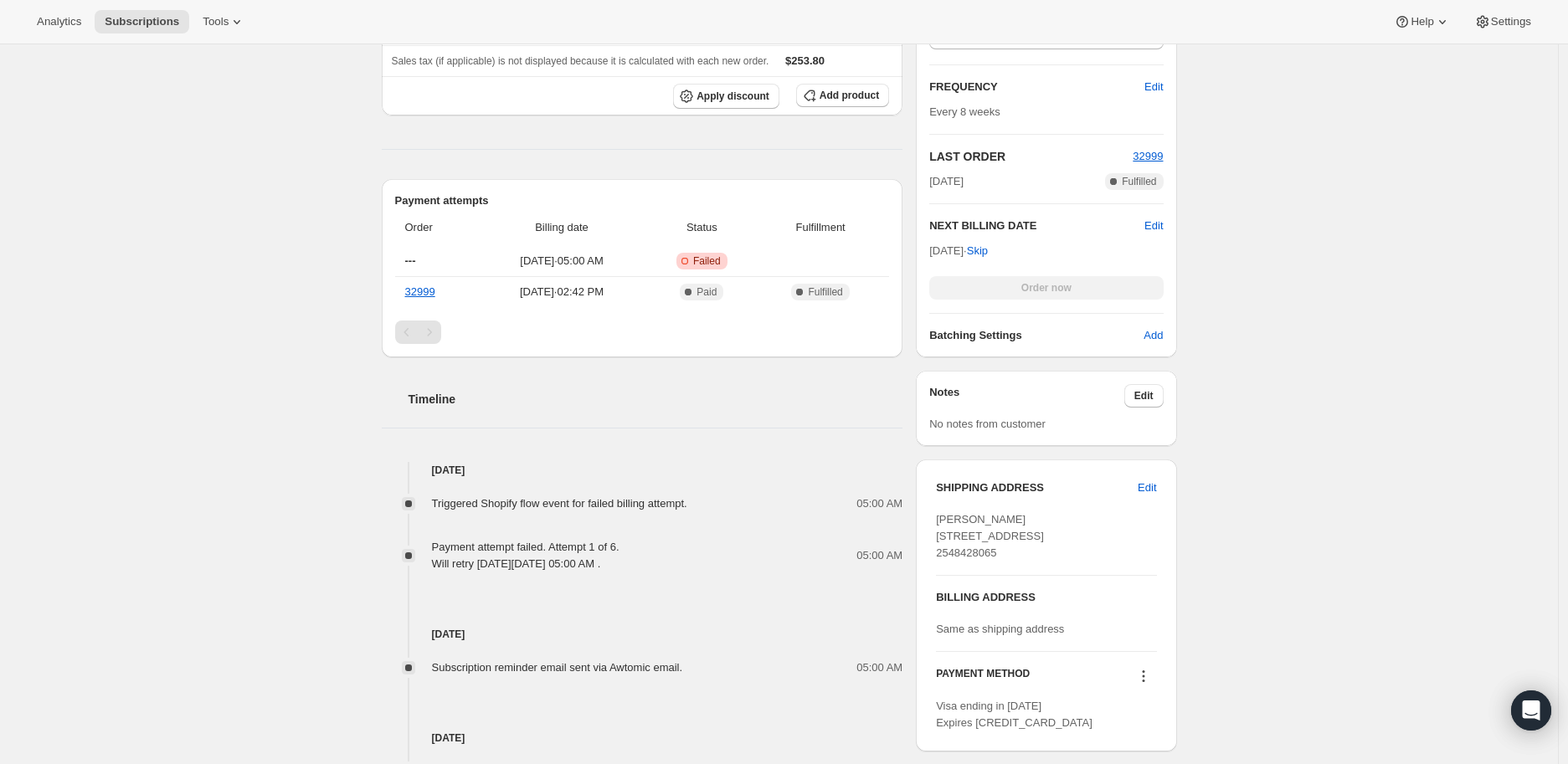
scroll to position [650, 0]
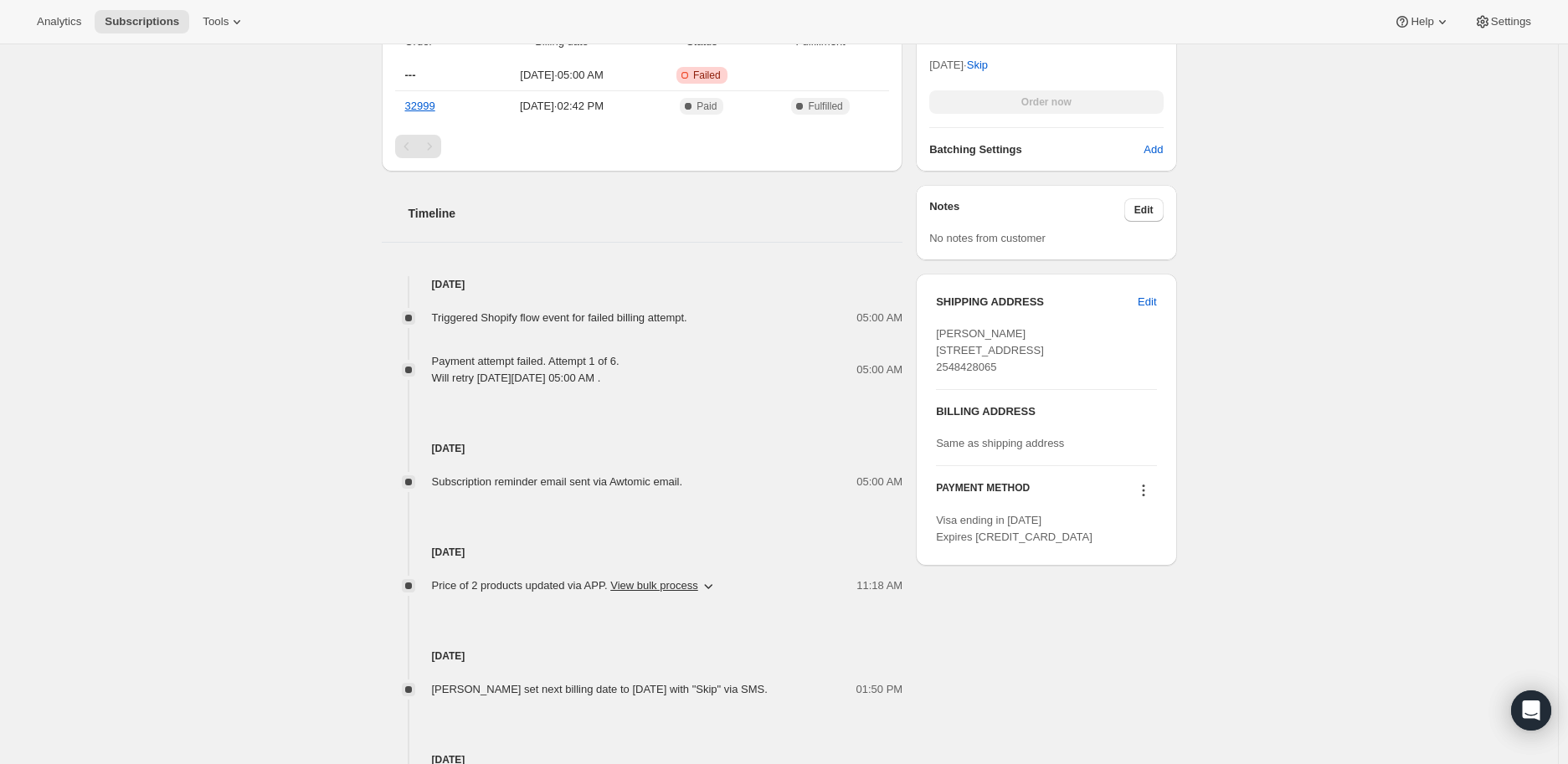
click at [1145, 499] on icon at bounding box center [1144, 491] width 17 height 17
click at [1140, 551] on span "Send link to update card" at bounding box center [1148, 554] width 118 height 12
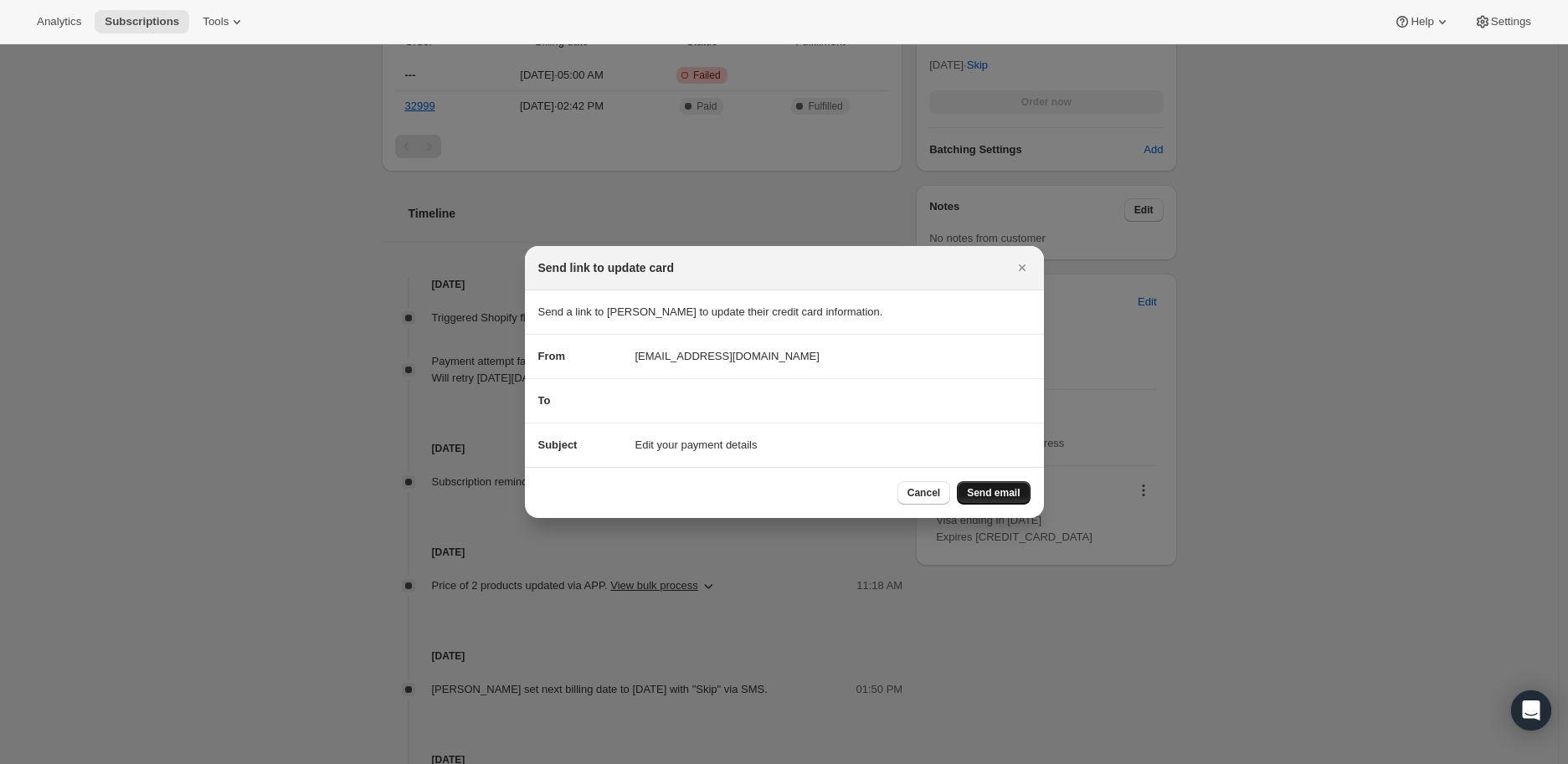
click at [1000, 487] on span "Send email" at bounding box center [993, 492] width 53 height 13
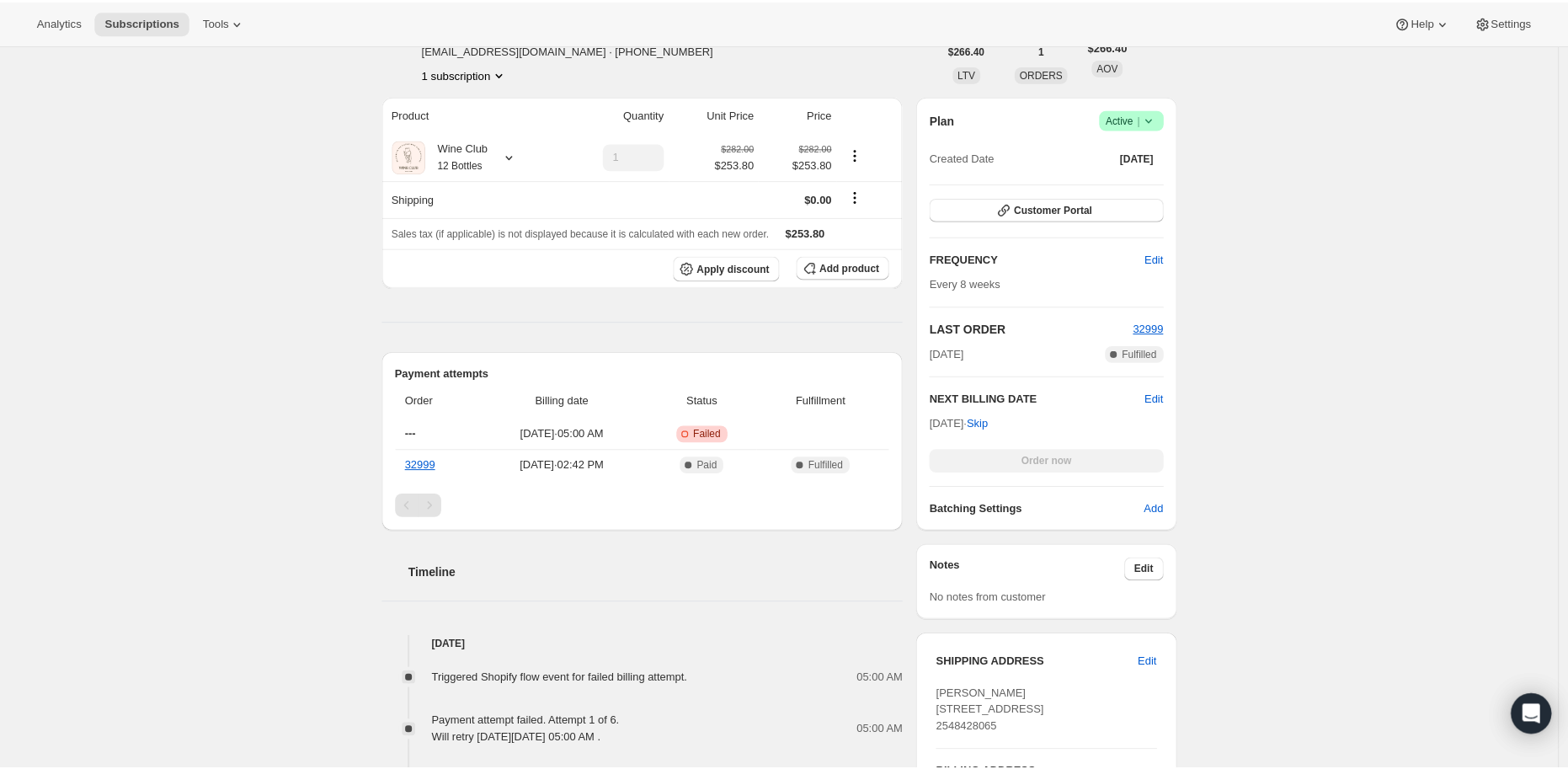
scroll to position [0, 0]
